Goal: Task Accomplishment & Management: Use online tool/utility

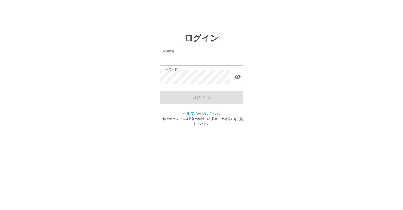
type input "*******"
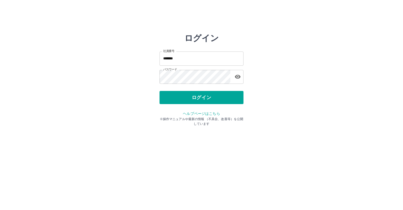
click at [189, 97] on div "ログイン" at bounding box center [202, 97] width 84 height 13
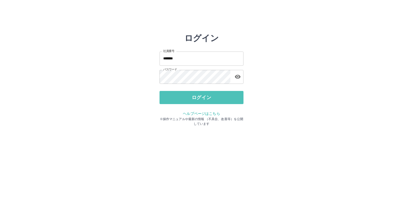
click at [189, 97] on button "ログイン" at bounding box center [202, 97] width 84 height 13
